Goal: Communication & Community: Participate in discussion

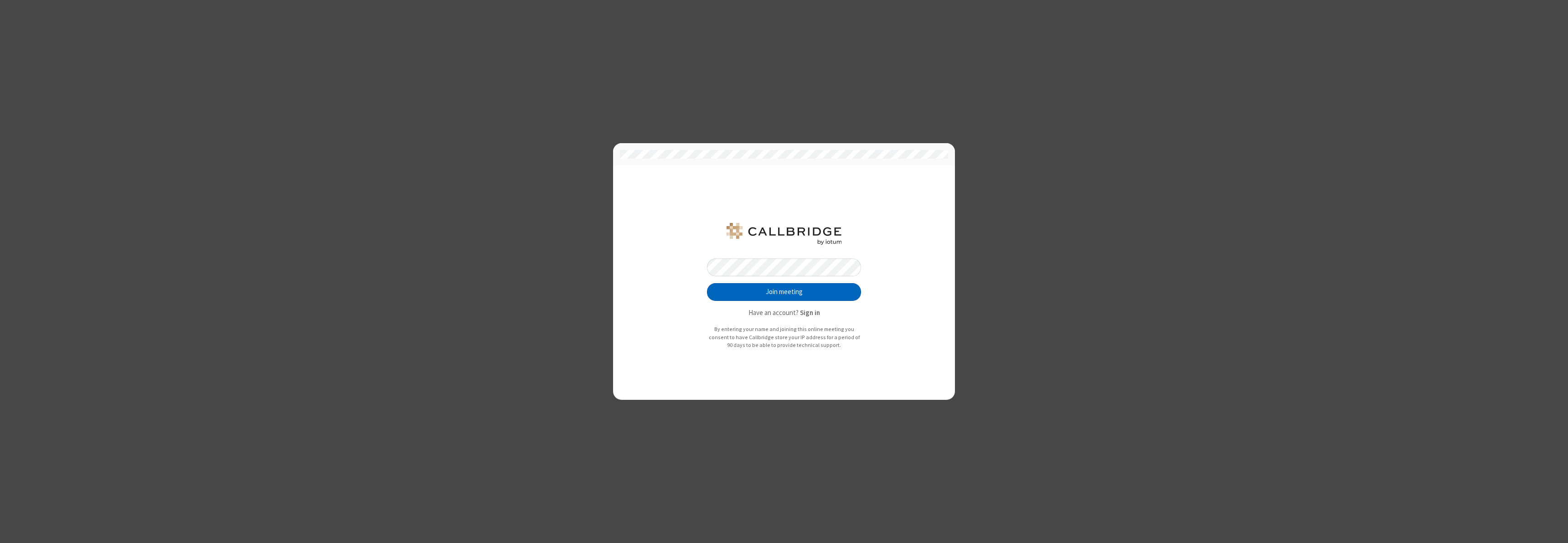
click at [784, 292] on button "Join meeting" at bounding box center [784, 292] width 154 height 18
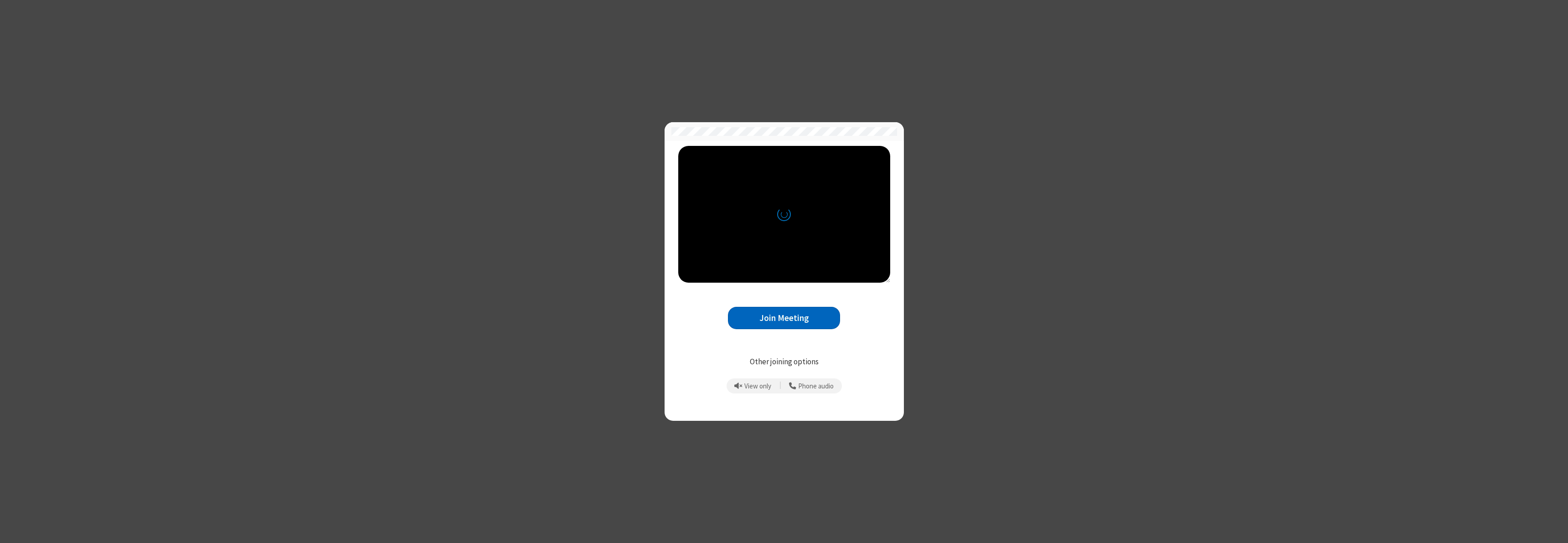
click at [784, 318] on button "Join Meeting" at bounding box center [784, 318] width 112 height 22
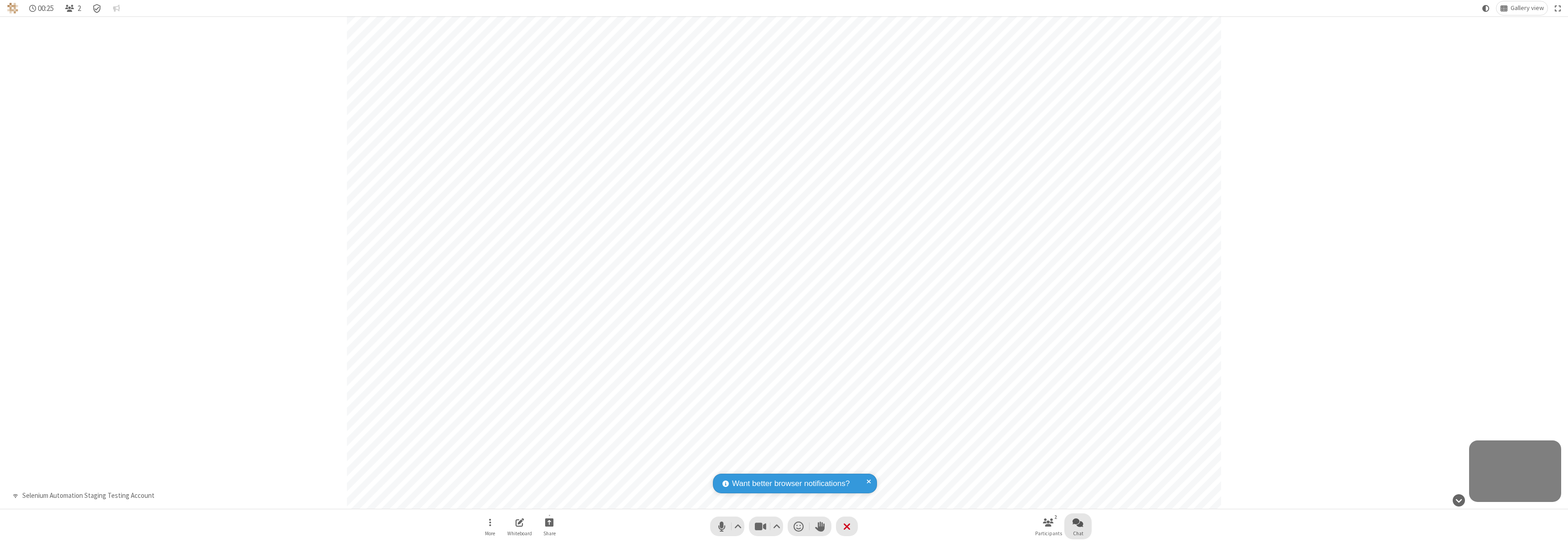
click at [1078, 522] on span "Open chat" at bounding box center [1078, 522] width 11 height 11
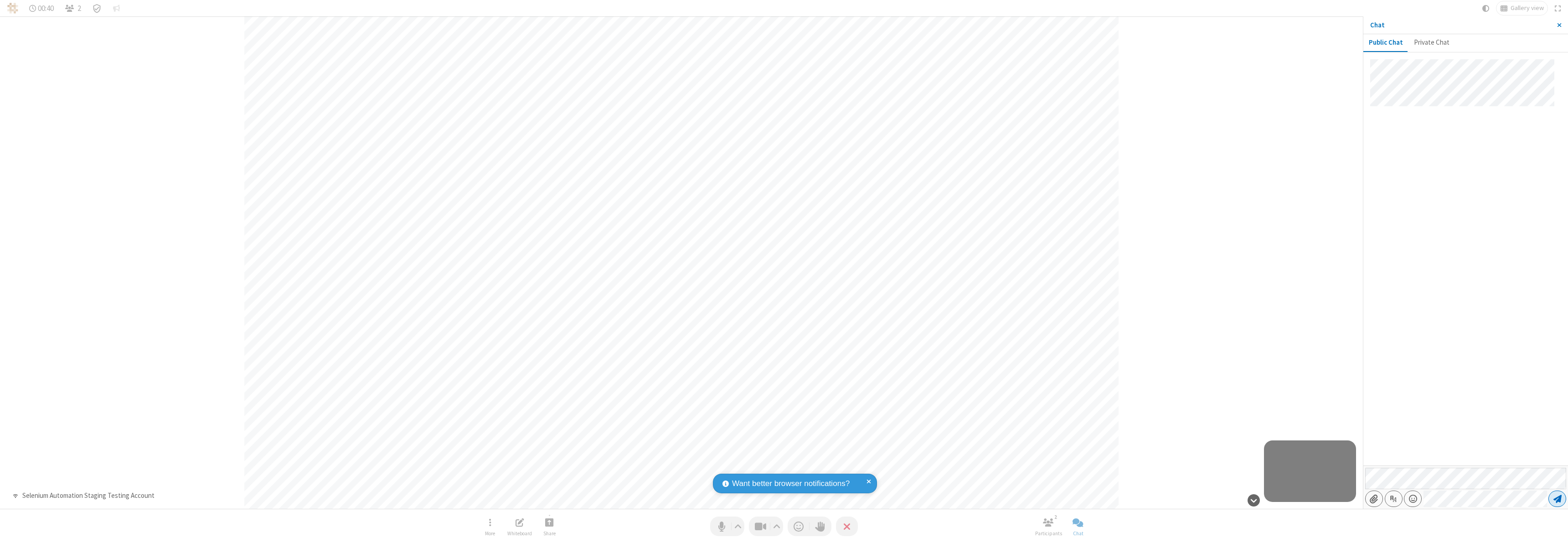
click at [1558, 499] on span "Send message" at bounding box center [1558, 499] width 8 height 9
click at [1559, 25] on span "Close sidebar" at bounding box center [1560, 25] width 4 height 7
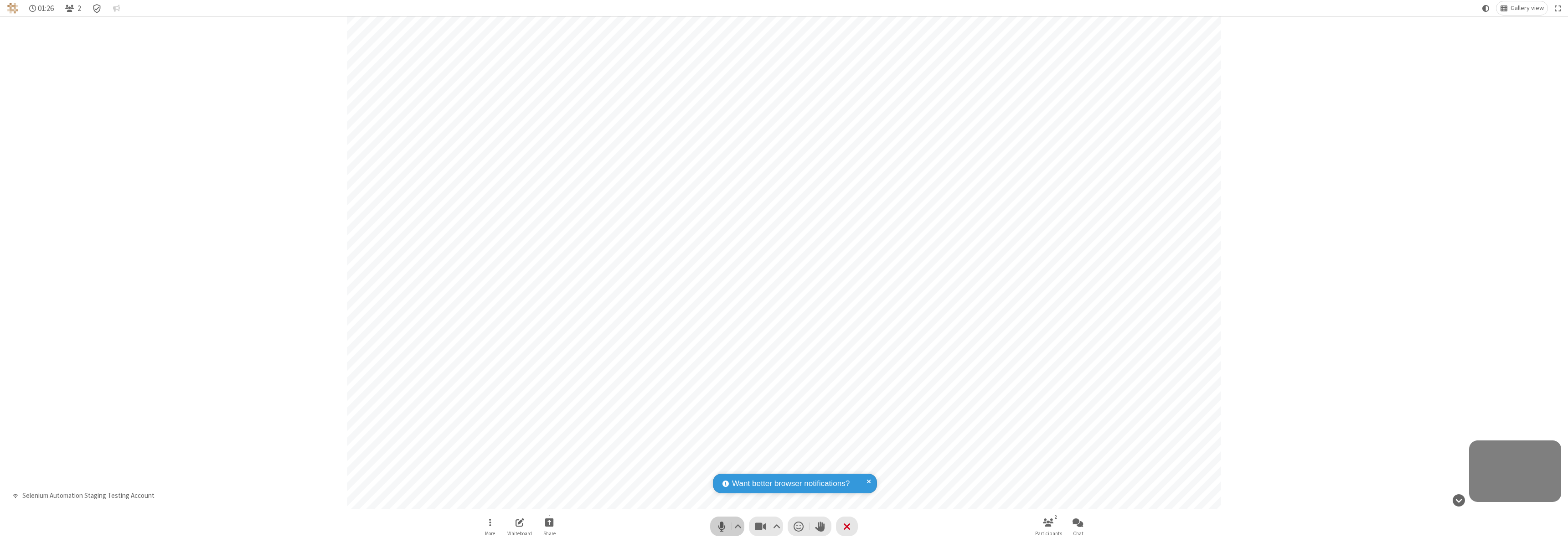
click at [727, 526] on span "Mute (⌘+Shift+A)" at bounding box center [721, 526] width 14 height 13
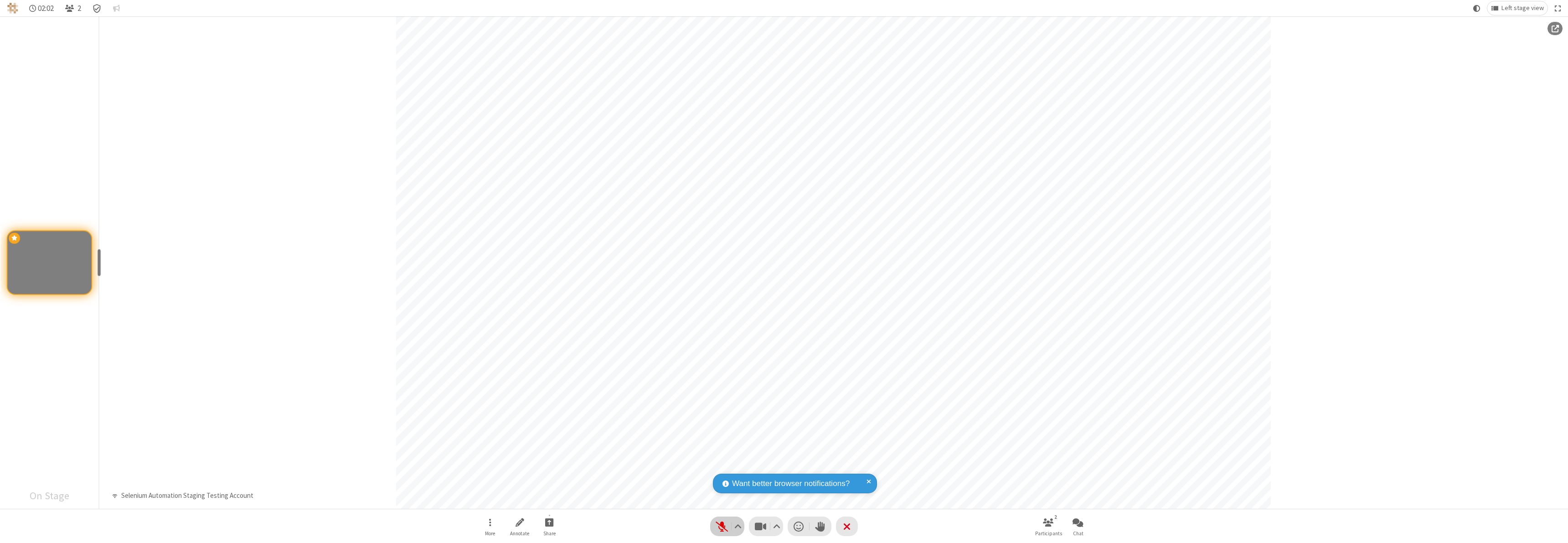
click at [727, 526] on span "Unmute (⌘+Shift+A)" at bounding box center [721, 526] width 14 height 13
click at [727, 526] on span "Mute (⌘+Shift+A)" at bounding box center [721, 526] width 14 height 13
click at [727, 526] on span "Unmute (⌘+Shift+A)" at bounding box center [721, 526] width 14 height 13
click at [727, 526] on span "Mute (⌘+Shift+A)" at bounding box center [721, 526] width 14 height 13
click at [550, 522] on span "Start sharing" at bounding box center [550, 522] width 9 height 11
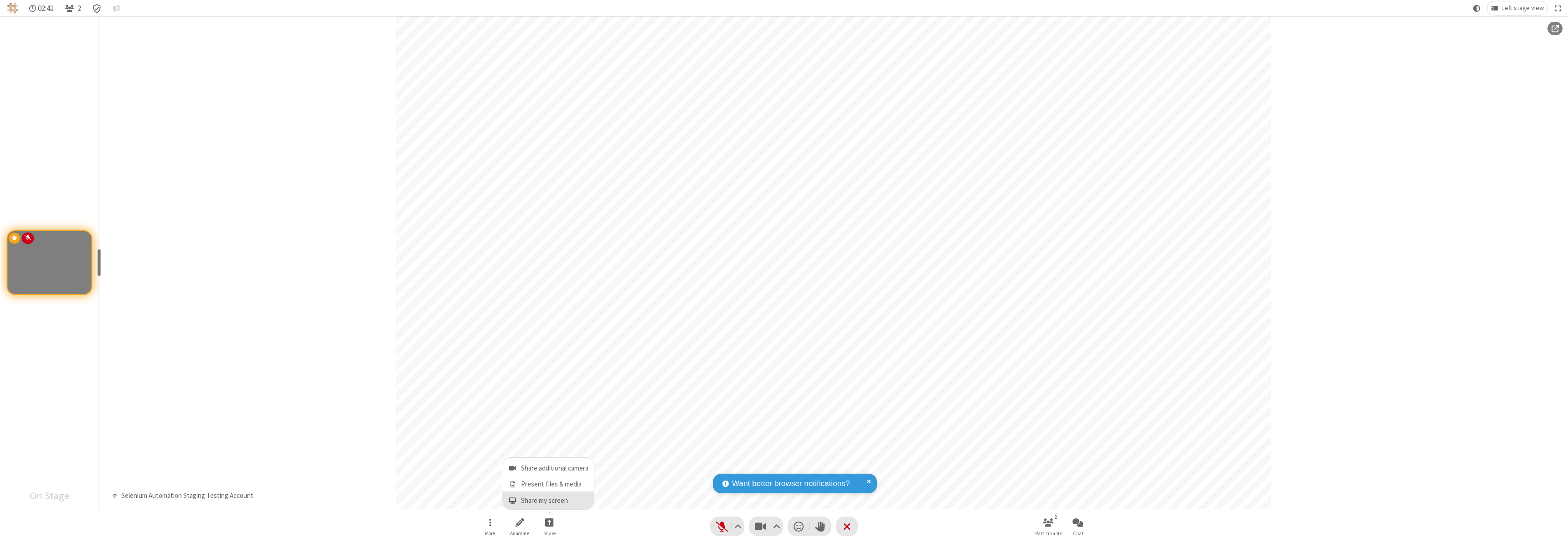
click at [512, 500] on span "Share my screen" at bounding box center [513, 500] width 10 height 8
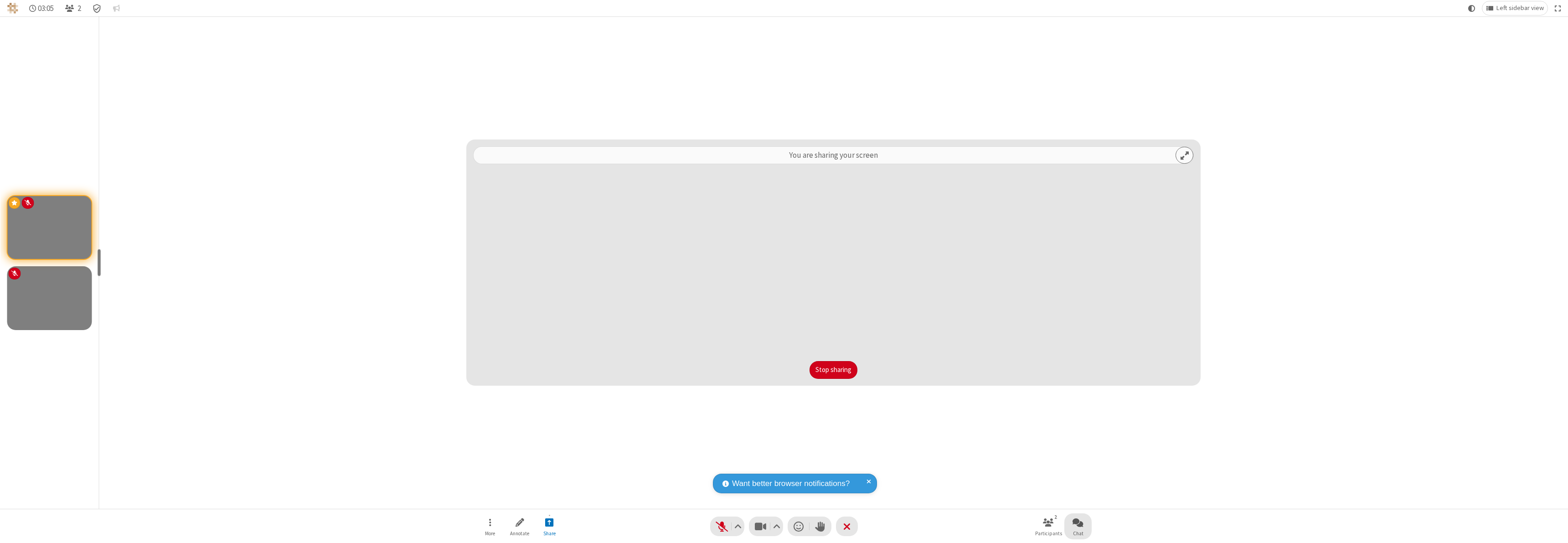
click at [1078, 522] on span "Open chat" at bounding box center [1078, 522] width 11 height 11
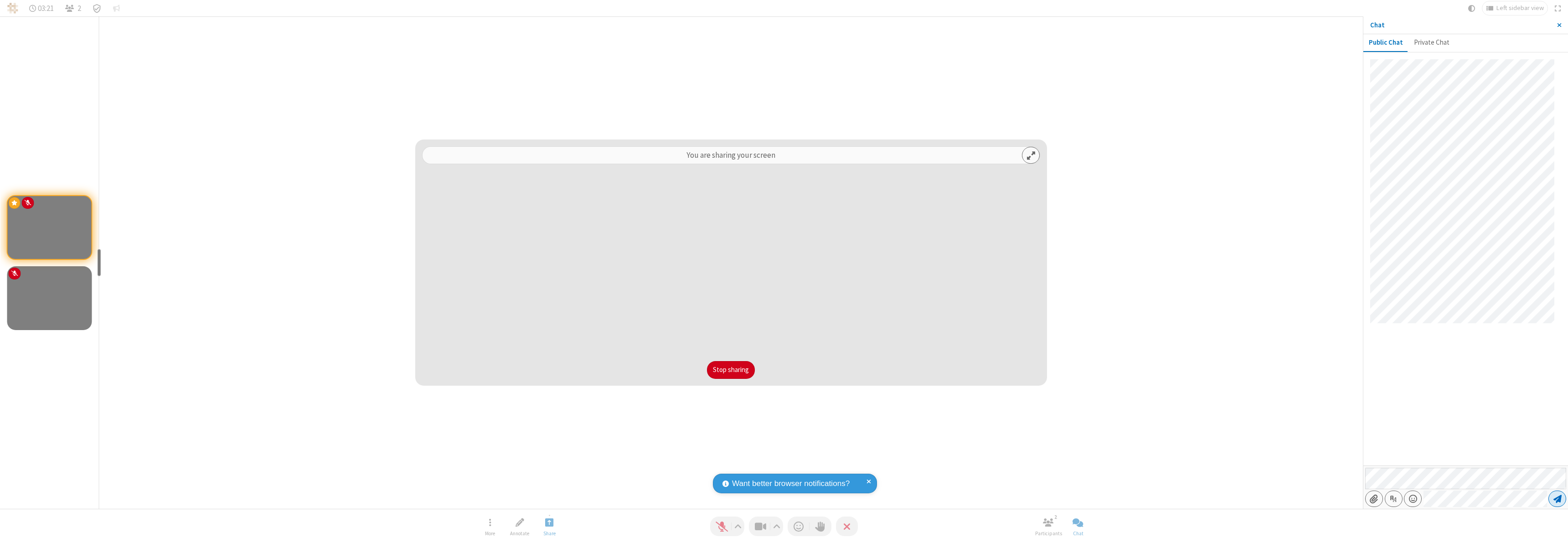
click at [1558, 499] on span "Send message" at bounding box center [1558, 499] width 8 height 9
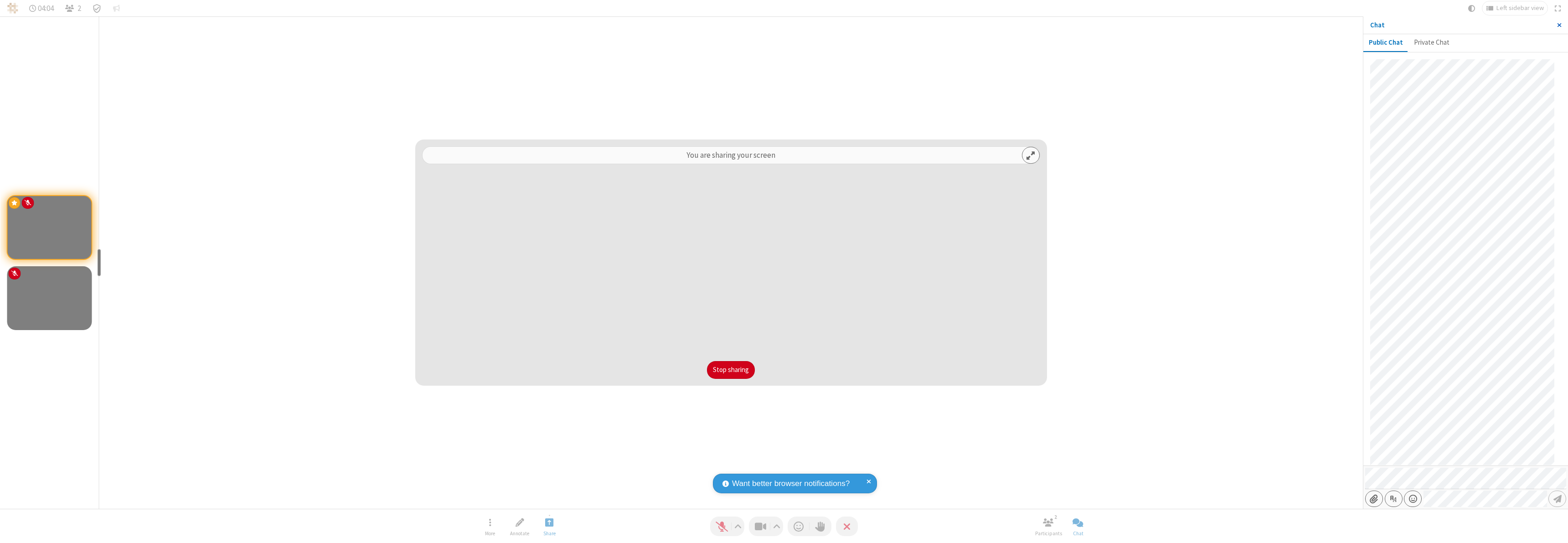
click at [1559, 25] on span "Close sidebar" at bounding box center [1560, 25] width 4 height 7
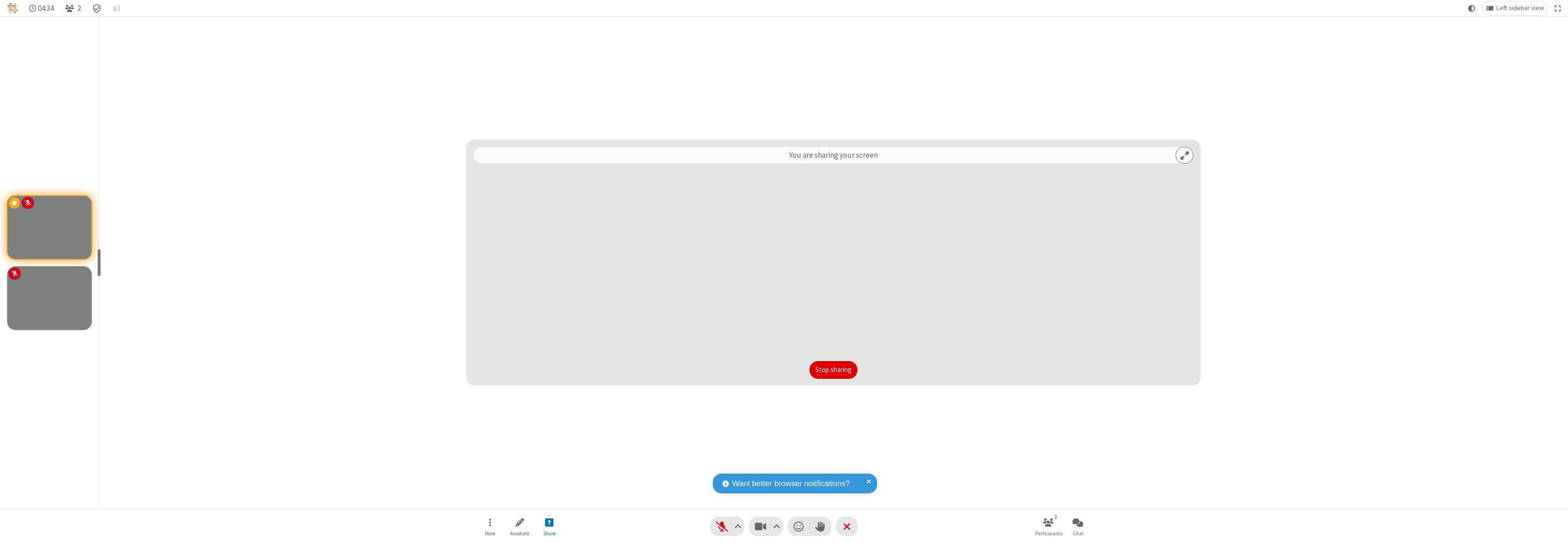
click at [833, 370] on button "Stop sharing" at bounding box center [833, 370] width 48 height 18
